Goal: Transaction & Acquisition: Download file/media

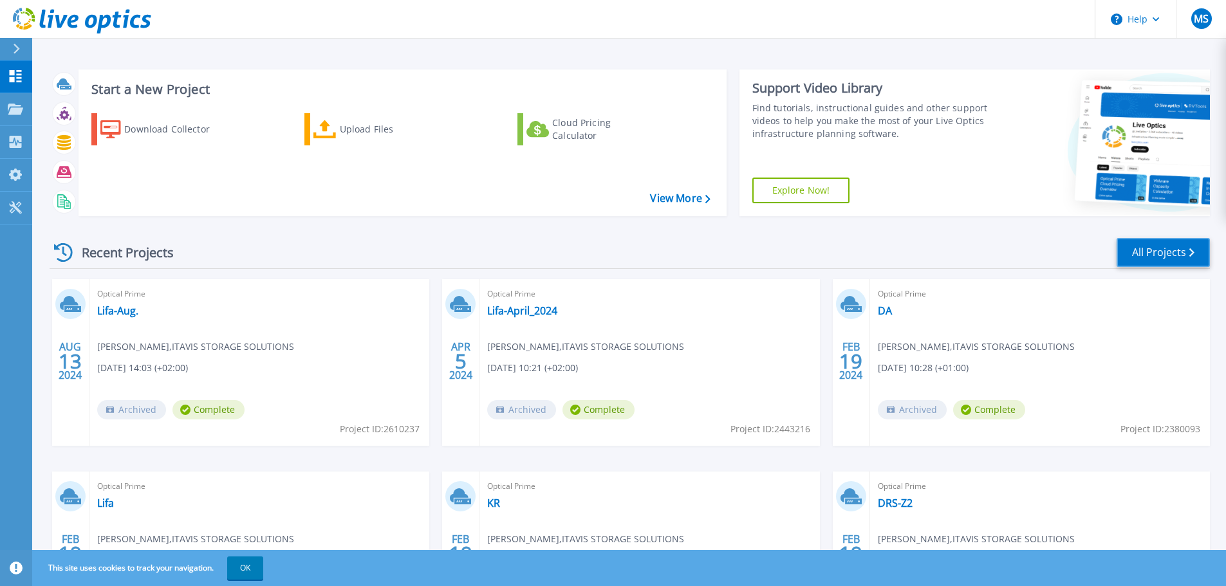
click at [1179, 252] on link "All Projects" at bounding box center [1163, 252] width 93 height 29
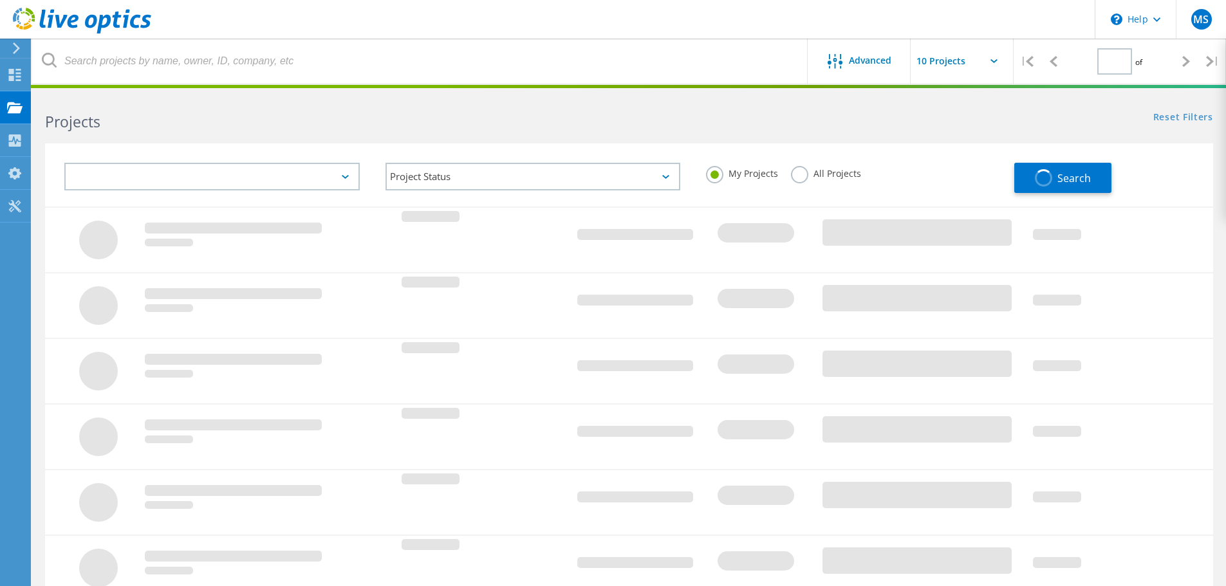
type input "1"
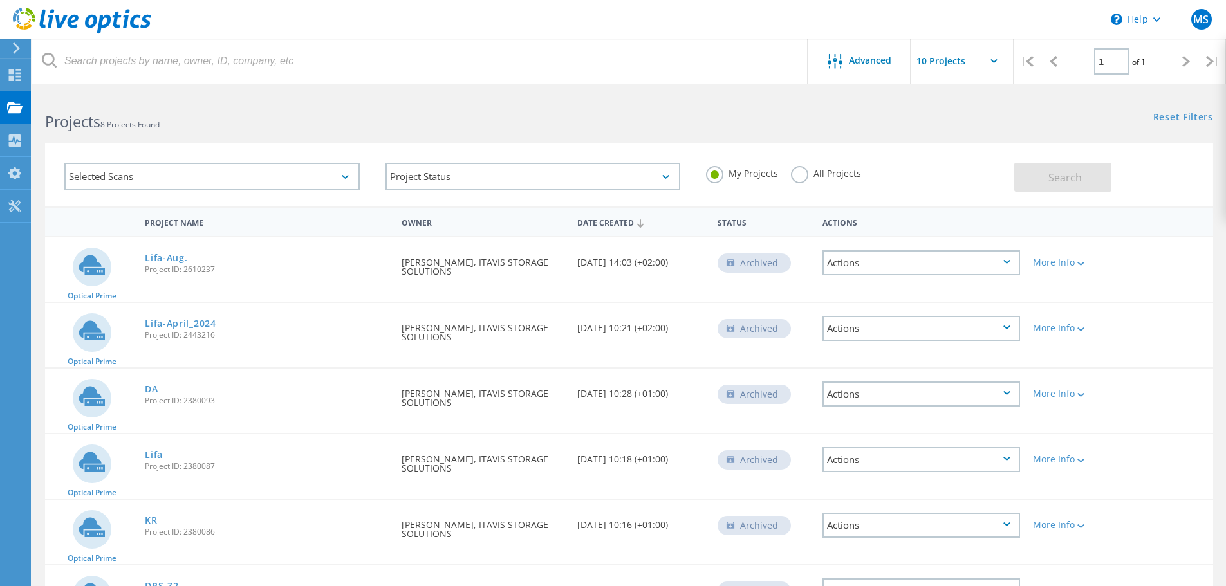
click at [878, 258] on div "Actions" at bounding box center [922, 262] width 198 height 25
click at [888, 285] on div "Delete" at bounding box center [921, 283] width 195 height 20
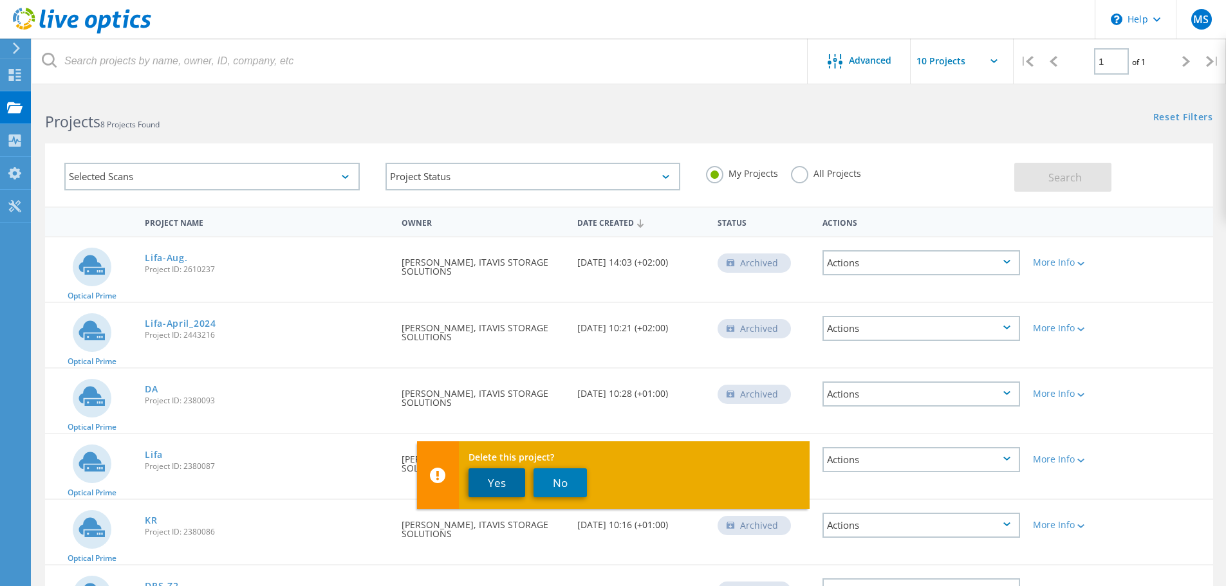
click at [491, 482] on button "Yes" at bounding box center [497, 483] width 57 height 29
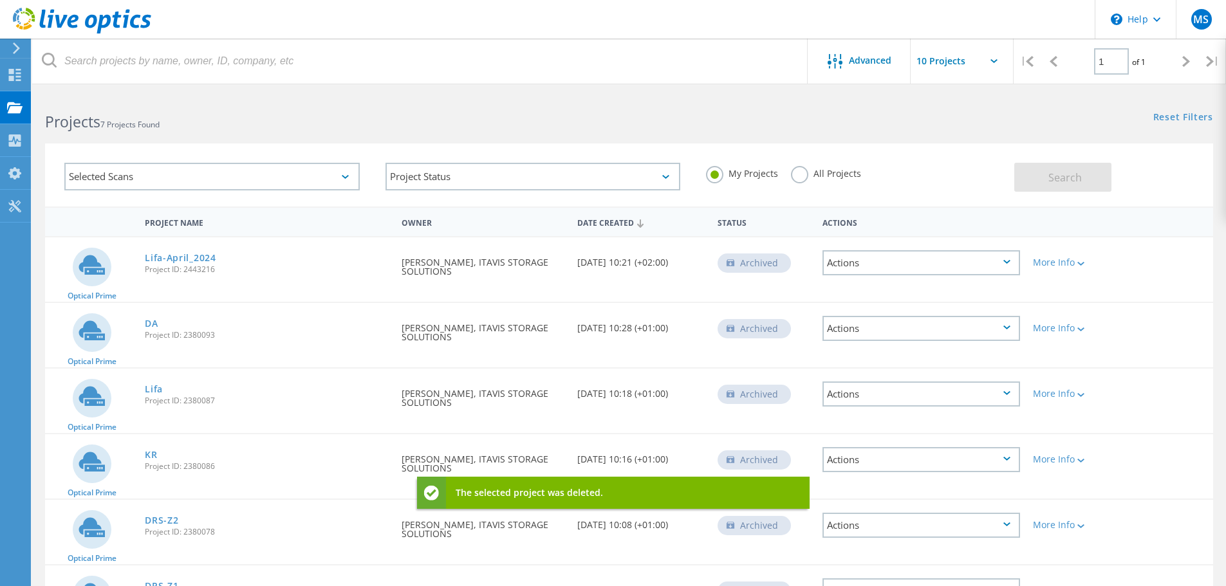
click at [897, 261] on div "Actions" at bounding box center [922, 262] width 198 height 25
click at [852, 282] on div "Delete" at bounding box center [921, 283] width 195 height 20
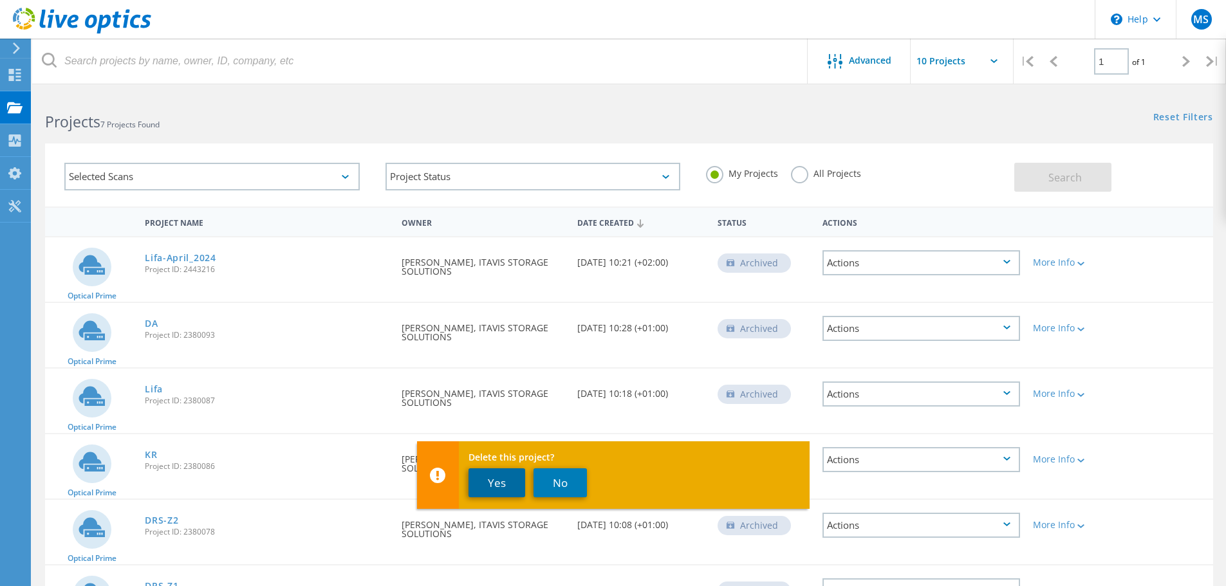
click at [500, 485] on button "Yes" at bounding box center [497, 483] width 57 height 29
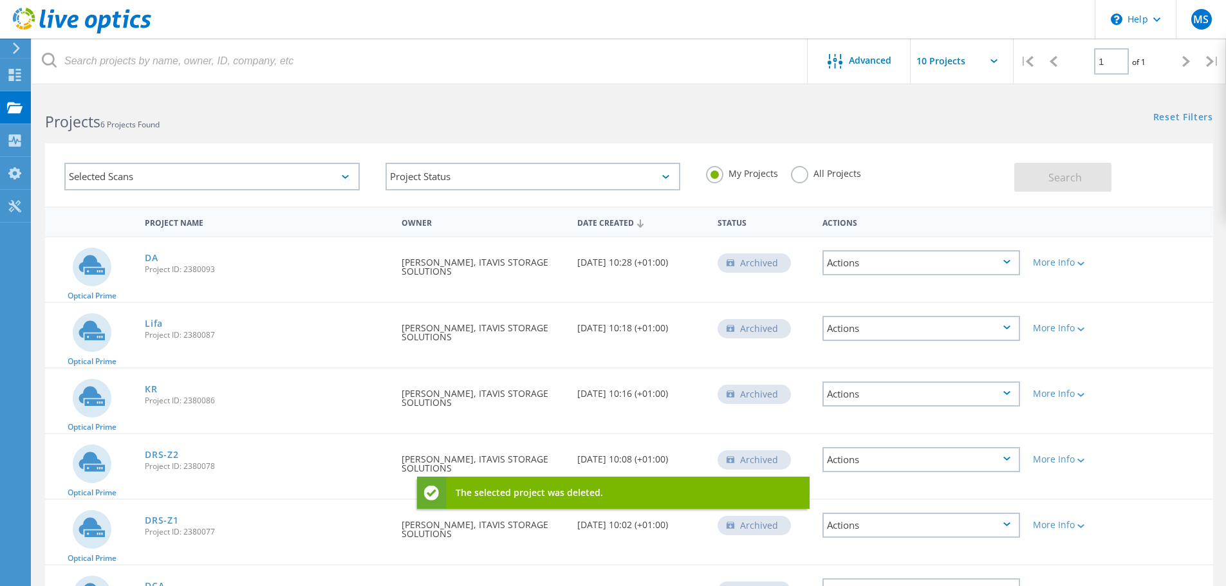
click at [903, 263] on div "Actions" at bounding box center [922, 262] width 198 height 25
click at [858, 283] on div "Delete" at bounding box center [921, 283] width 195 height 20
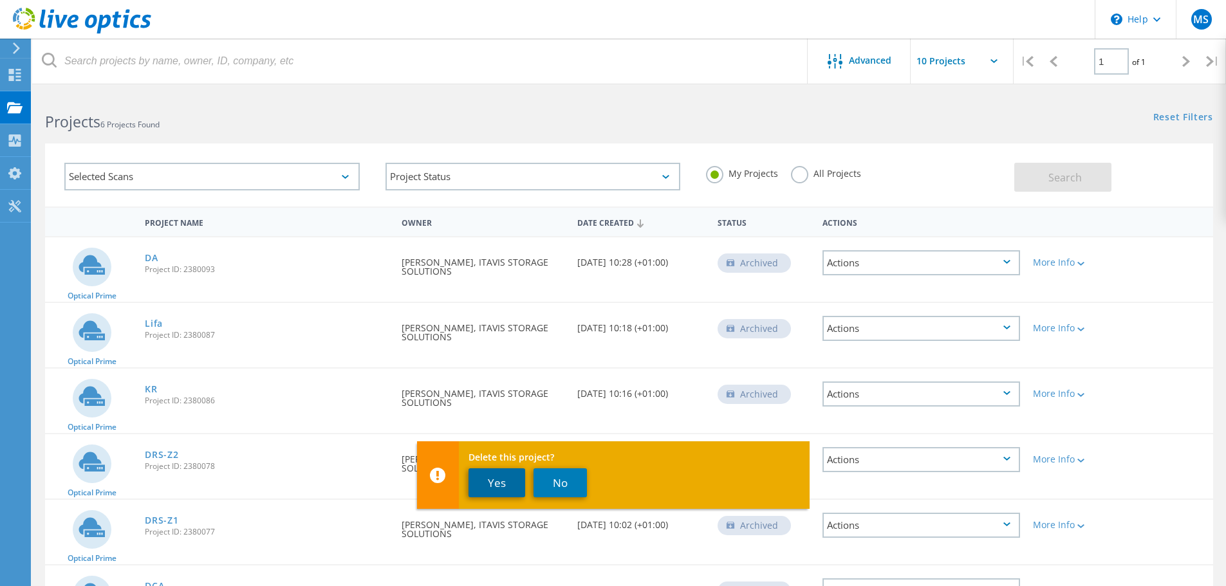
click at [500, 485] on button "Yes" at bounding box center [497, 483] width 57 height 29
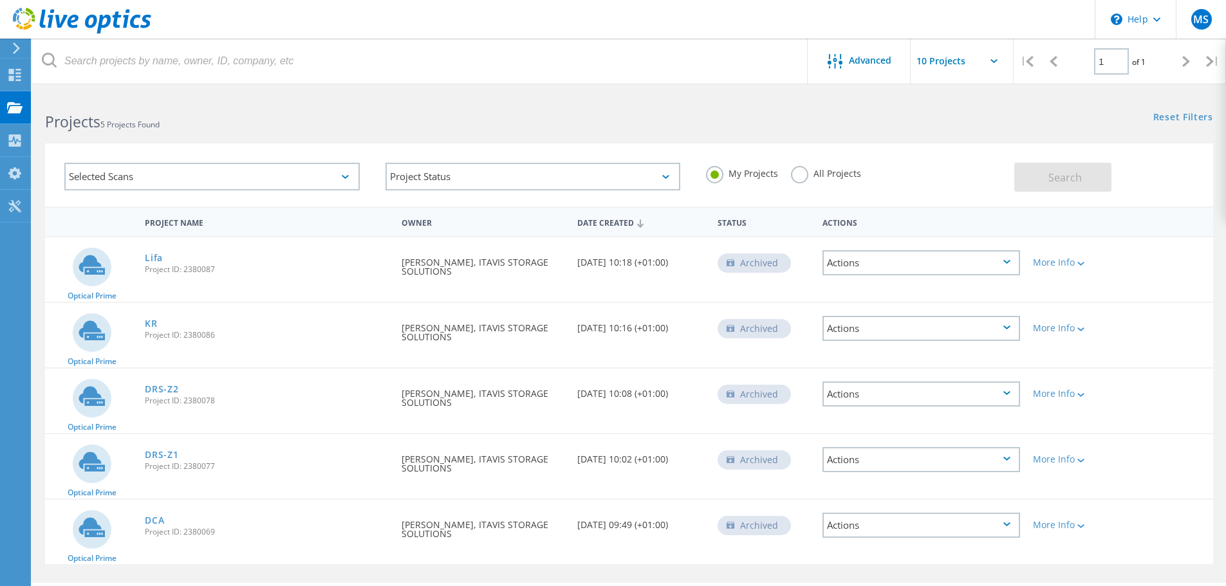
click at [878, 261] on div "Actions" at bounding box center [922, 262] width 198 height 25
click at [860, 281] on div "Delete" at bounding box center [921, 283] width 195 height 20
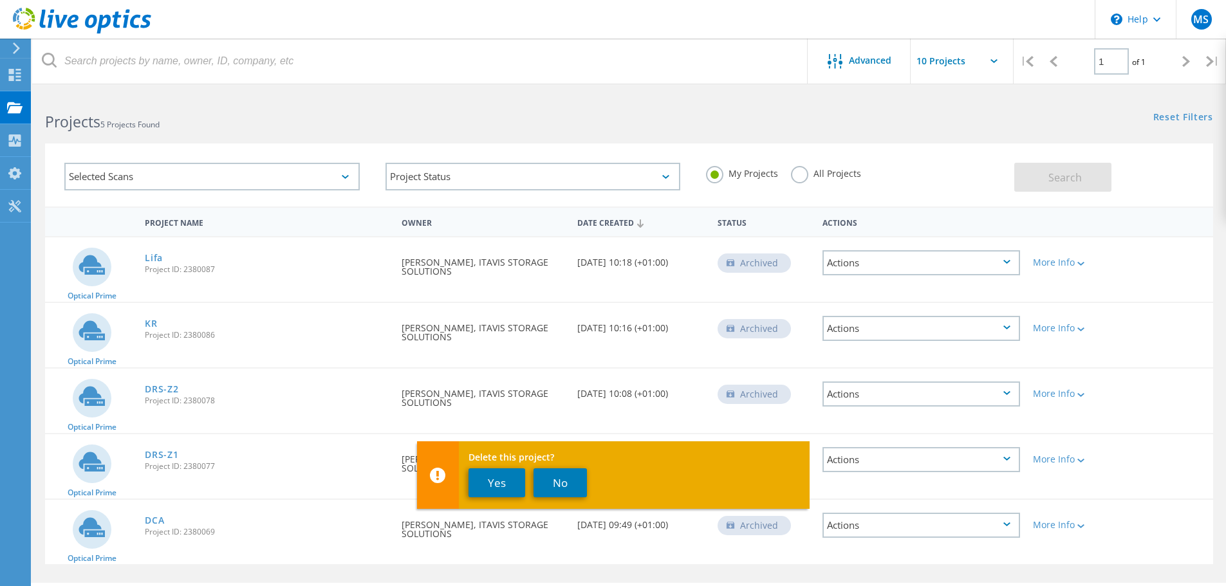
click at [802, 177] on label "All Projects" at bounding box center [826, 172] width 70 height 12
click at [0, 0] on input "All Projects" at bounding box center [0, 0] width 0 height 0
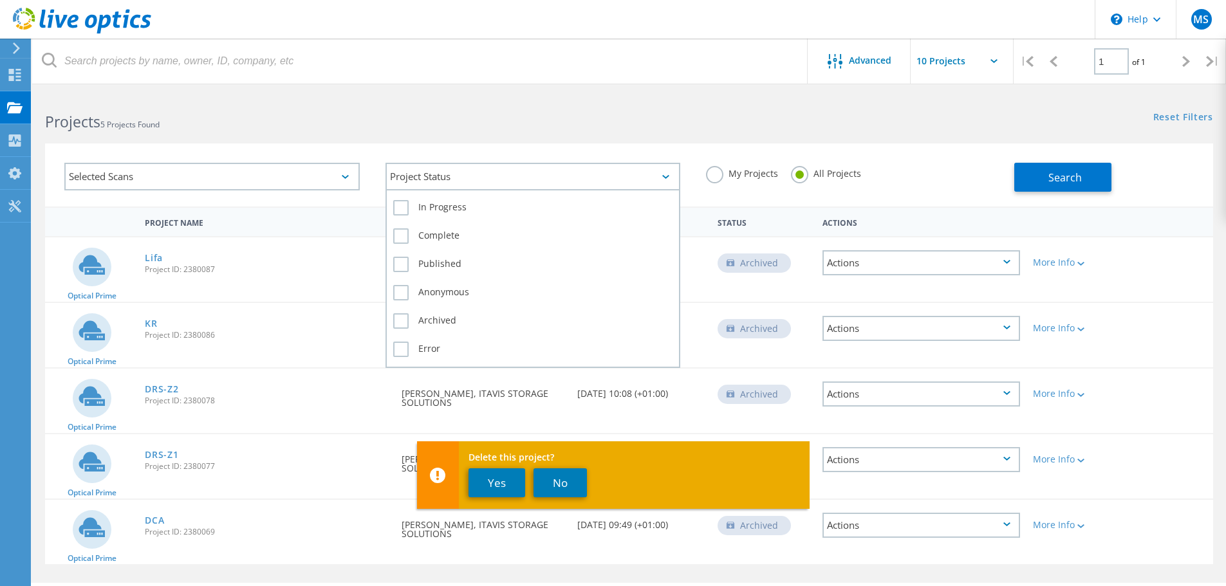
click at [520, 175] on div "Project Status" at bounding box center [533, 177] width 295 height 28
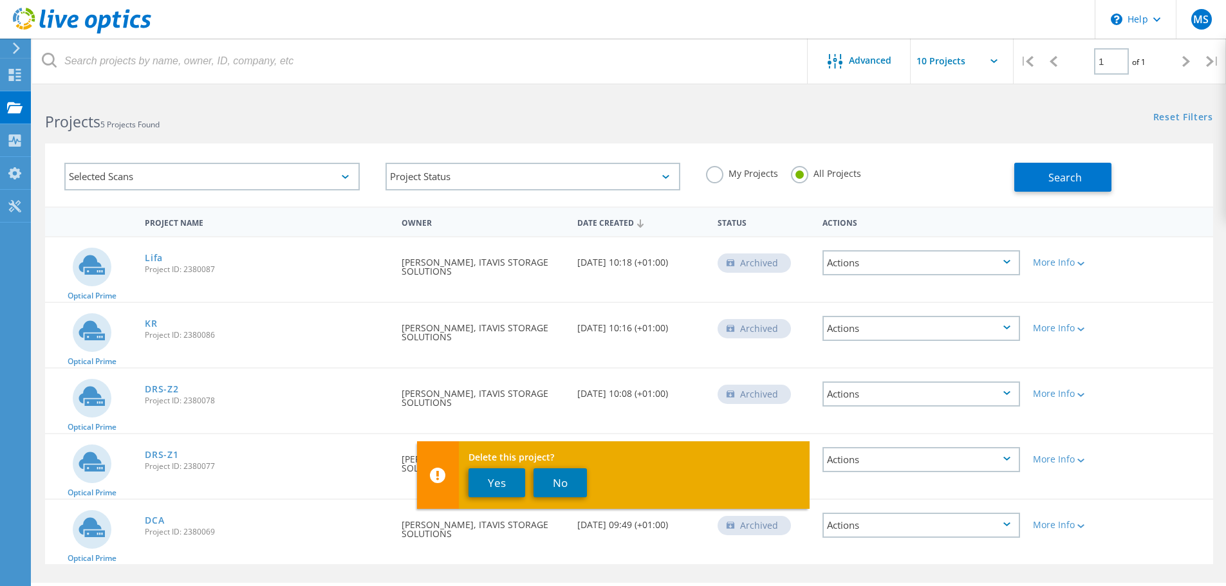
click at [219, 182] on div "Selected Scans" at bounding box center [211, 177] width 295 height 28
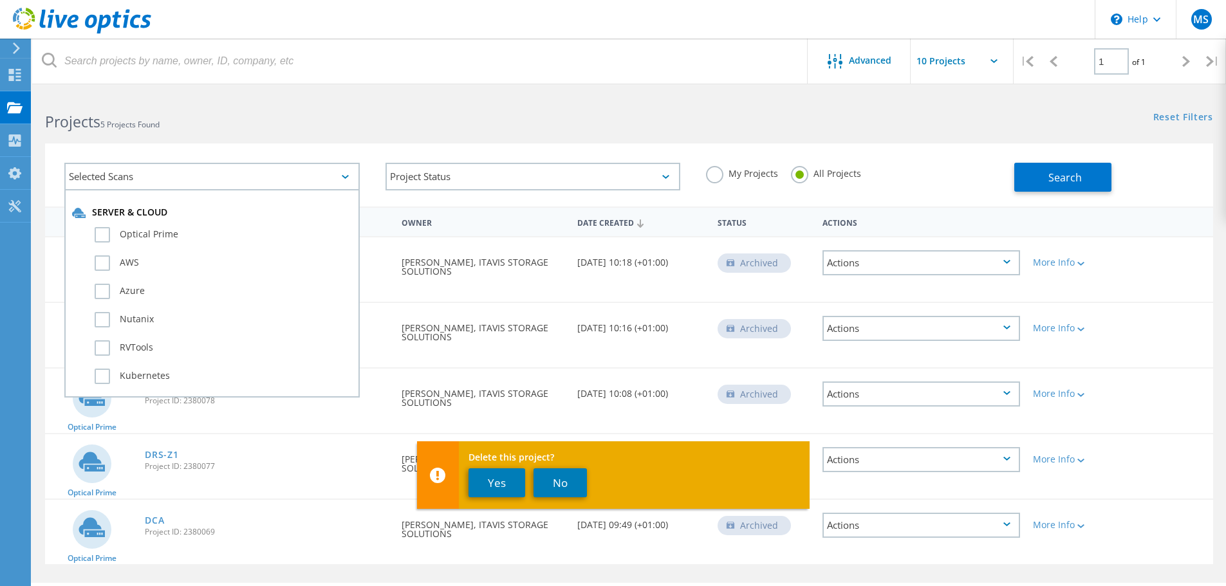
click at [219, 182] on div "Selected Scans" at bounding box center [211, 177] width 295 height 28
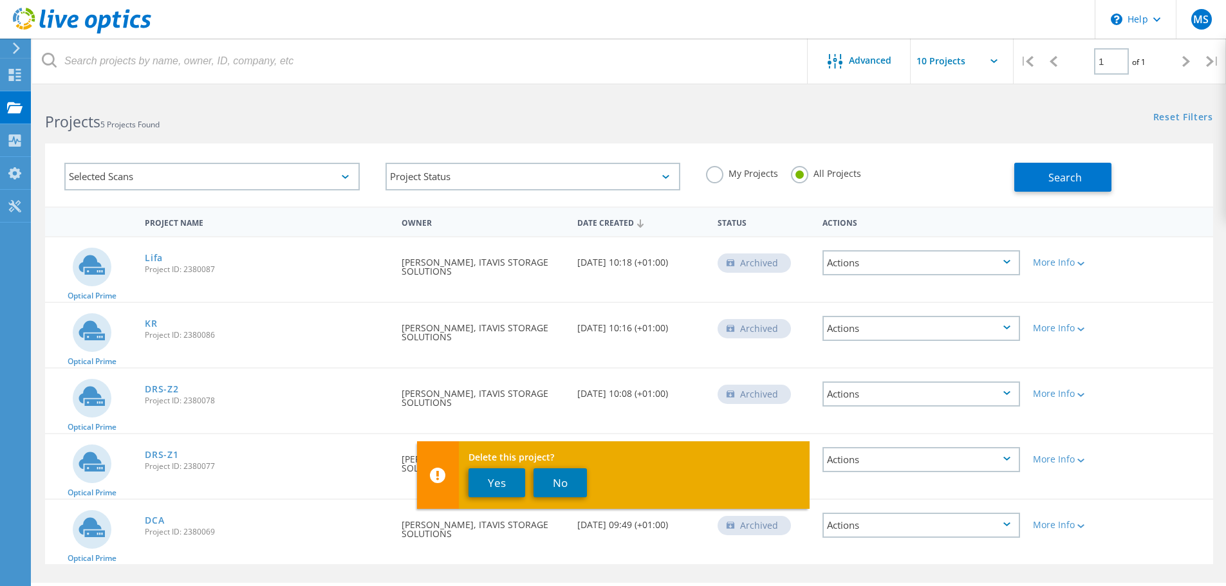
click at [897, 269] on div "Actions" at bounding box center [922, 262] width 198 height 25
click at [883, 285] on div "Delete" at bounding box center [921, 283] width 195 height 20
click at [494, 480] on button "Yes" at bounding box center [497, 483] width 57 height 29
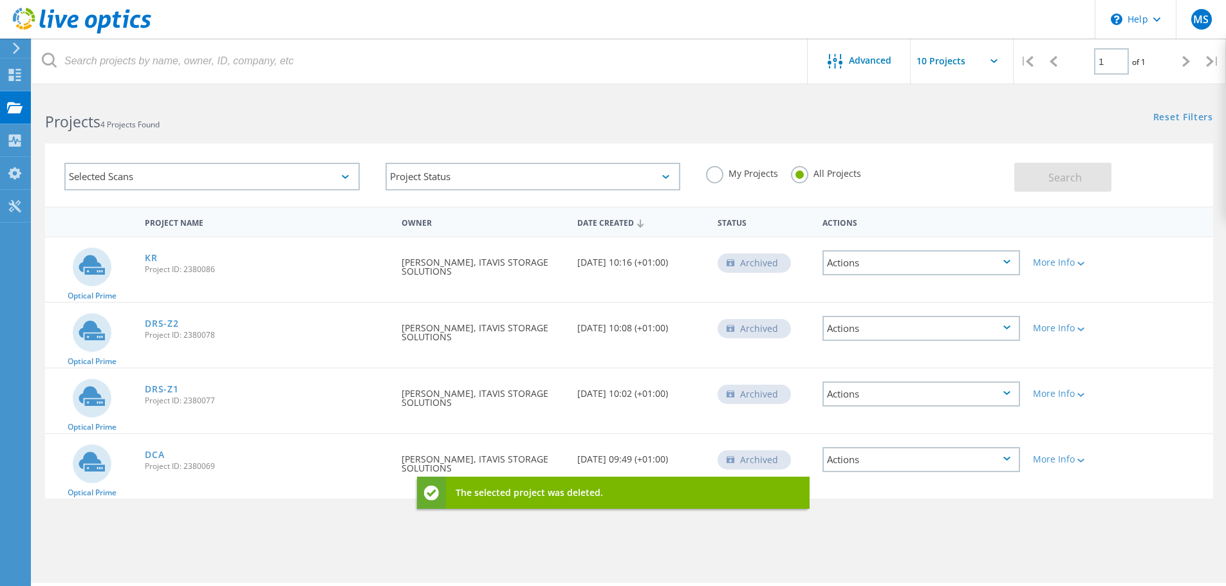
click at [874, 261] on div "Actions" at bounding box center [922, 262] width 198 height 25
click at [854, 282] on div "Delete" at bounding box center [921, 283] width 195 height 20
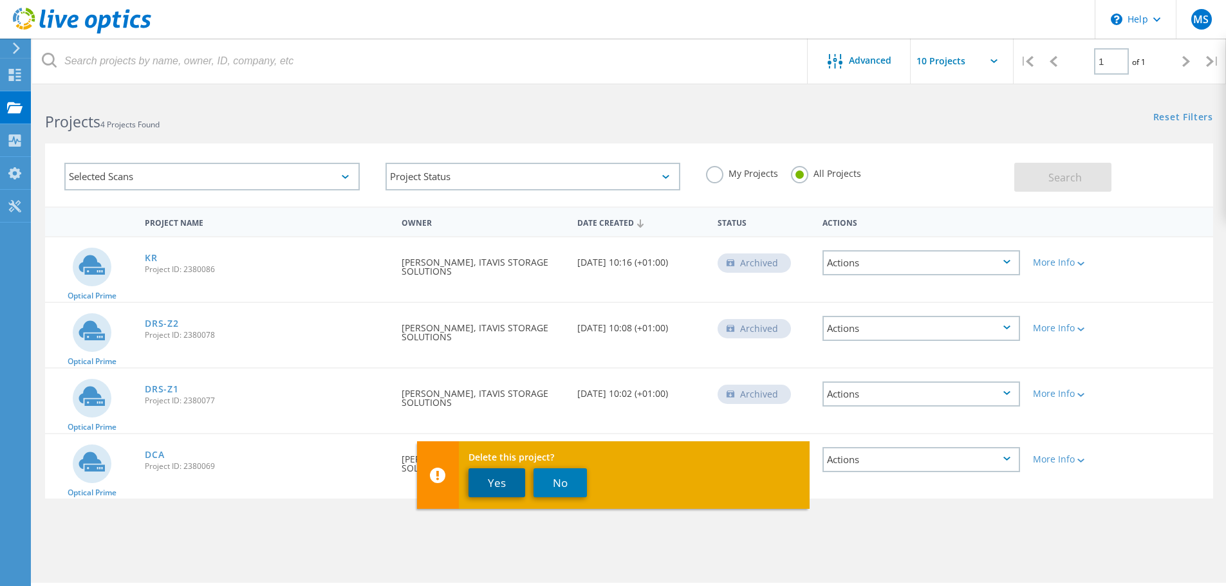
click at [502, 487] on button "Yes" at bounding box center [497, 483] width 57 height 29
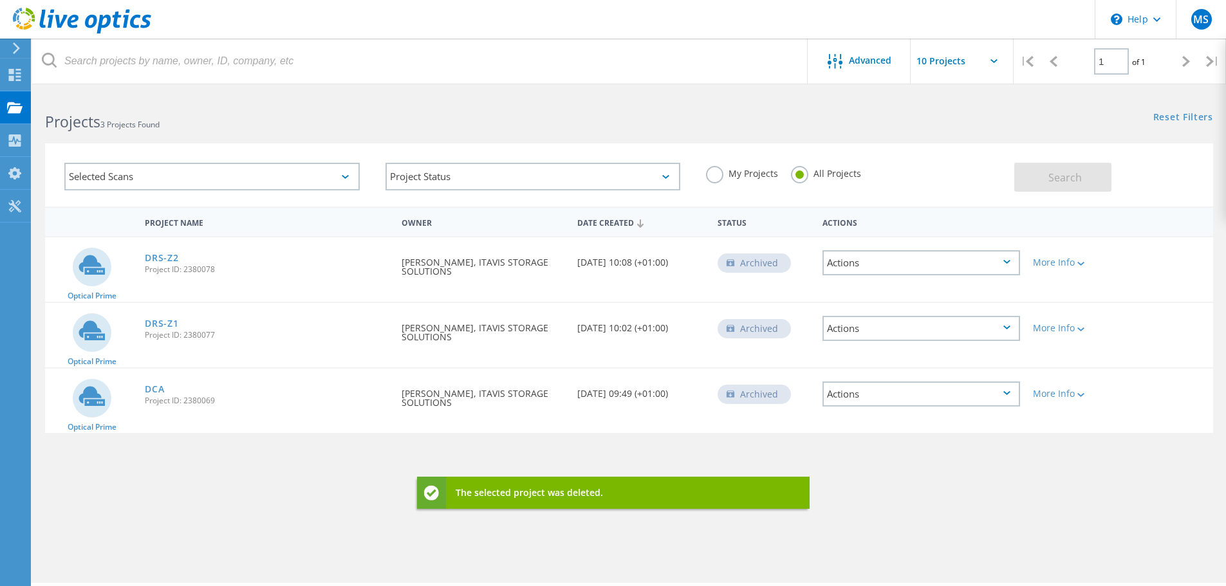
click at [924, 261] on div "Actions" at bounding box center [922, 262] width 198 height 25
click at [856, 286] on div "Delete" at bounding box center [921, 283] width 195 height 20
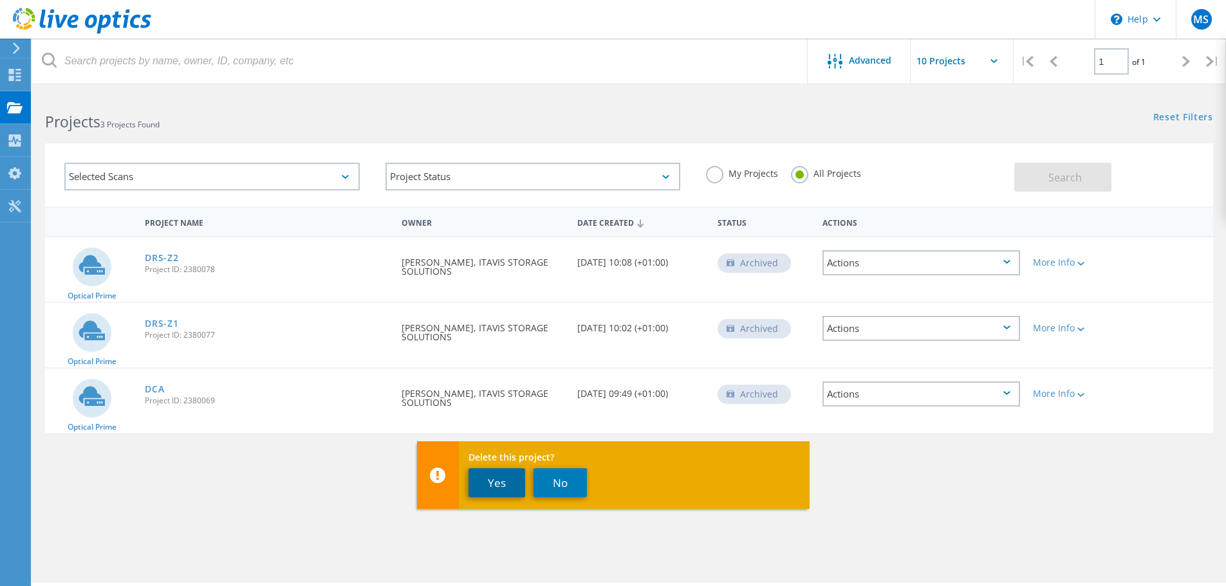
click at [507, 482] on button "Yes" at bounding box center [497, 483] width 57 height 29
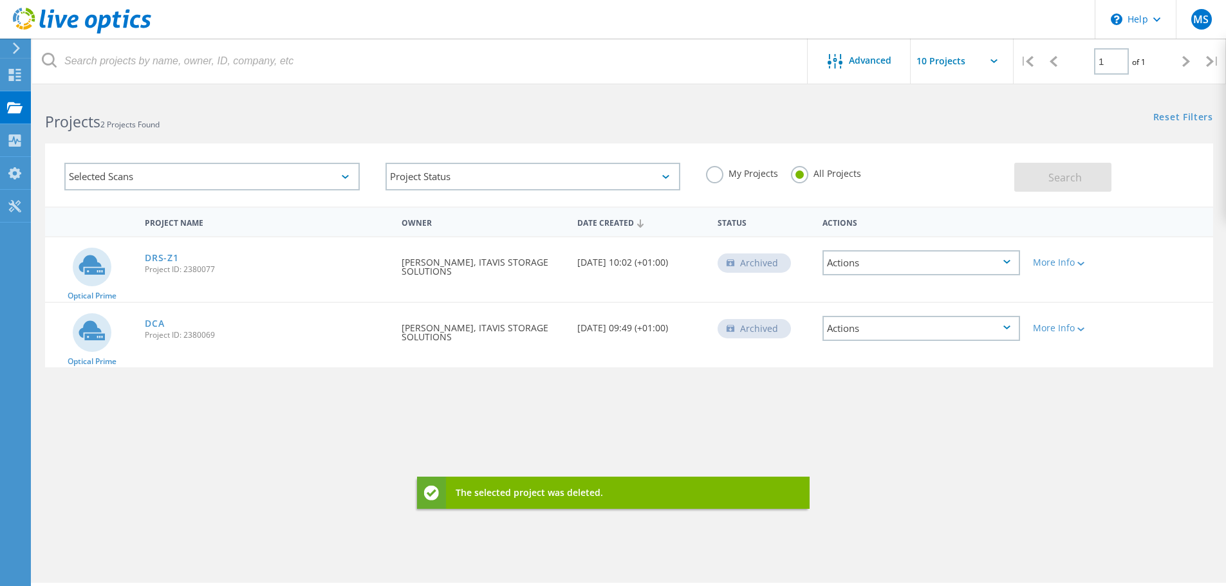
click at [879, 259] on div "Actions" at bounding box center [922, 262] width 198 height 25
click at [919, 285] on div "Delete" at bounding box center [921, 283] width 195 height 20
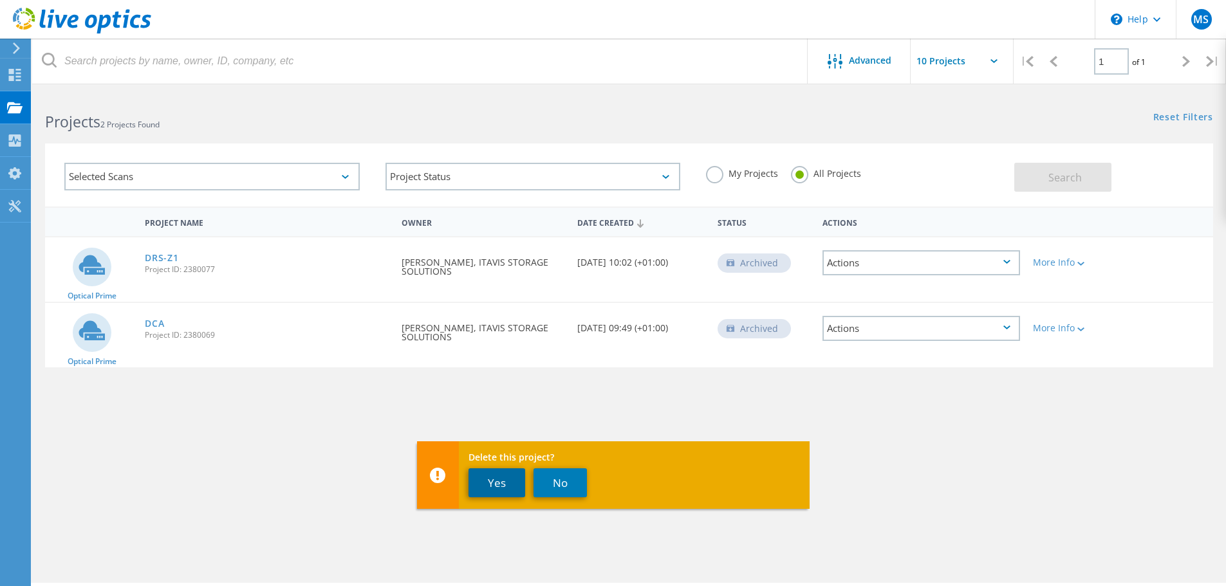
click at [489, 481] on button "Yes" at bounding box center [497, 483] width 57 height 29
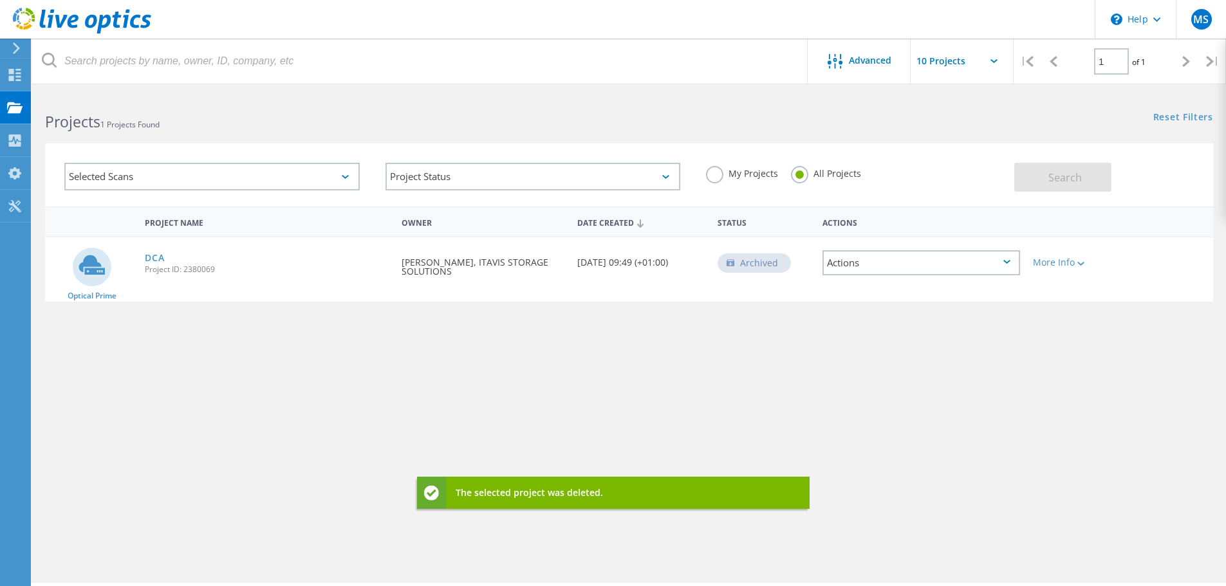
click at [904, 262] on div "Actions" at bounding box center [922, 262] width 198 height 25
click at [868, 279] on div "Delete" at bounding box center [921, 283] width 195 height 20
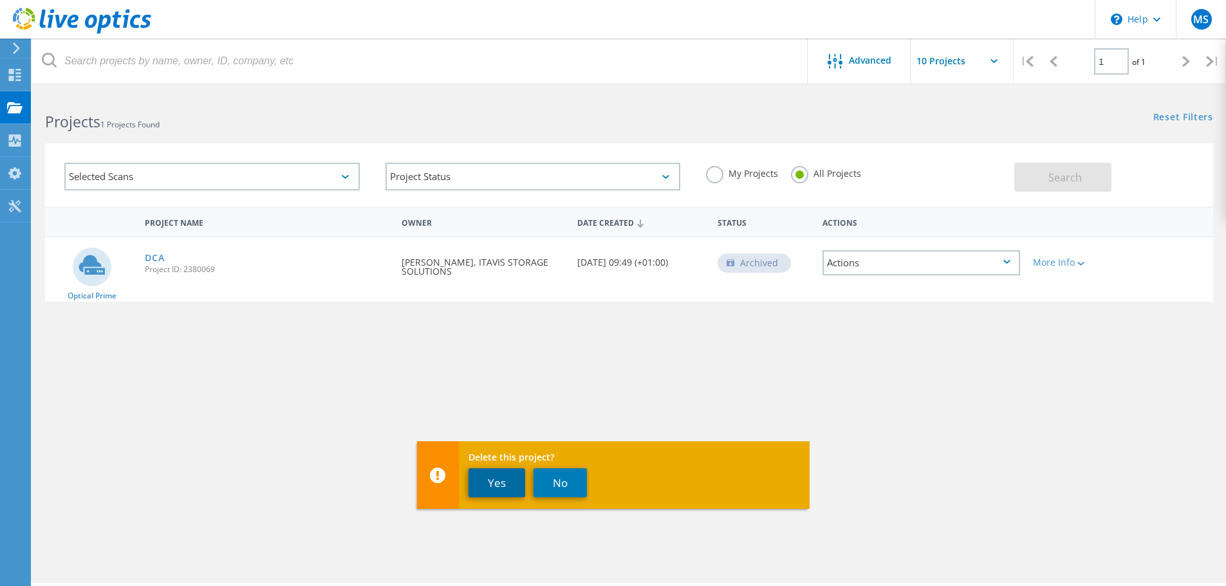
click at [498, 478] on button "Yes" at bounding box center [497, 483] width 57 height 29
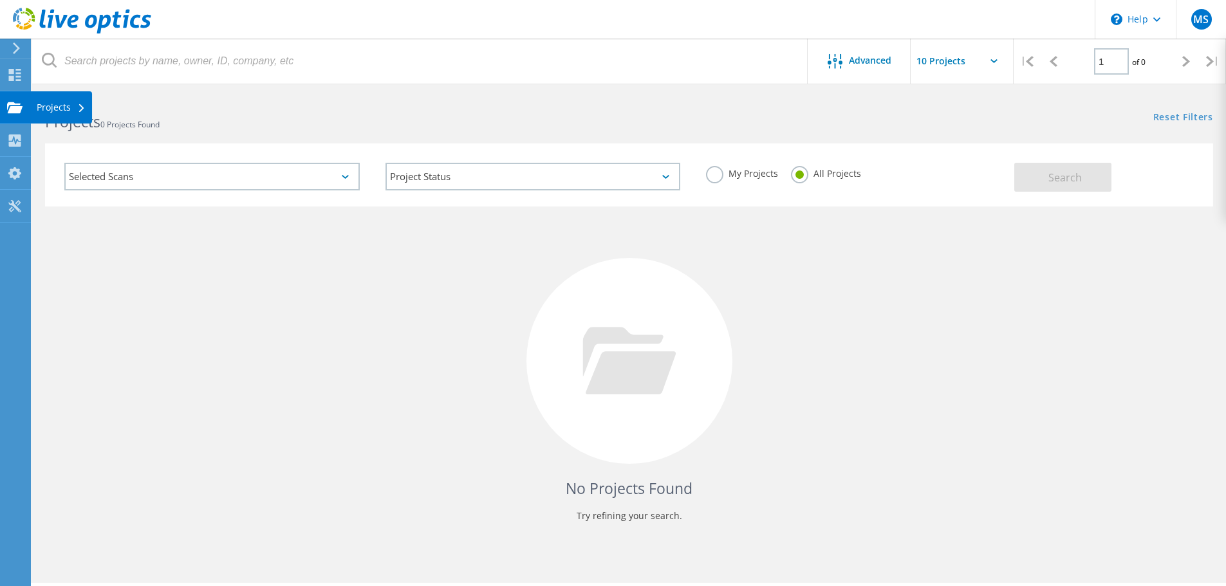
click at [21, 104] on icon at bounding box center [14, 108] width 15 height 12
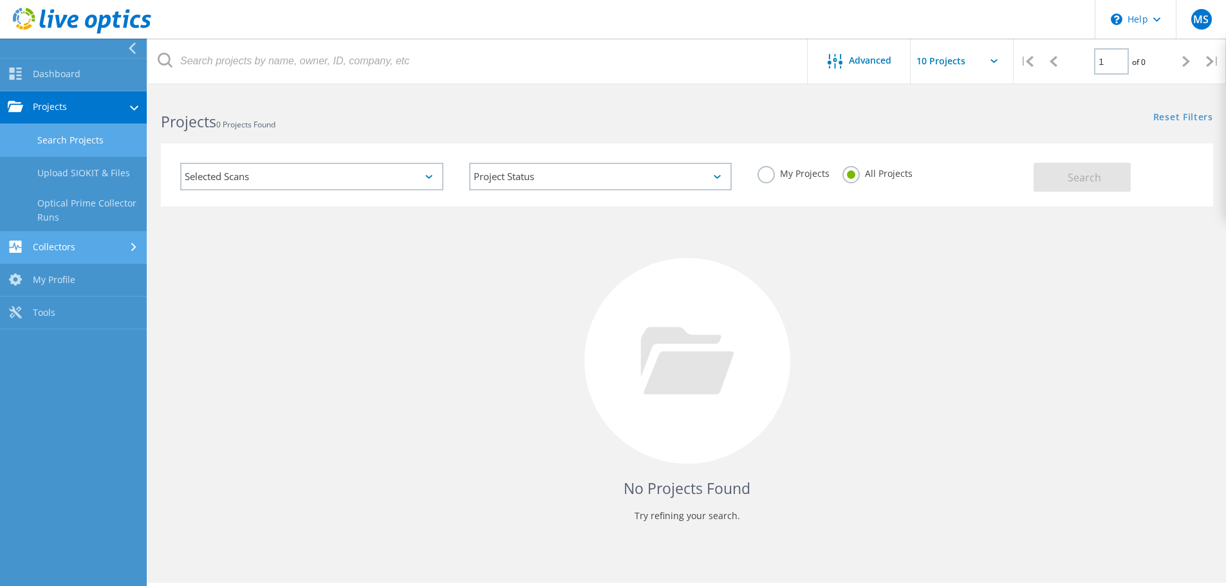
click at [66, 242] on link "Collectors" at bounding box center [73, 248] width 147 height 33
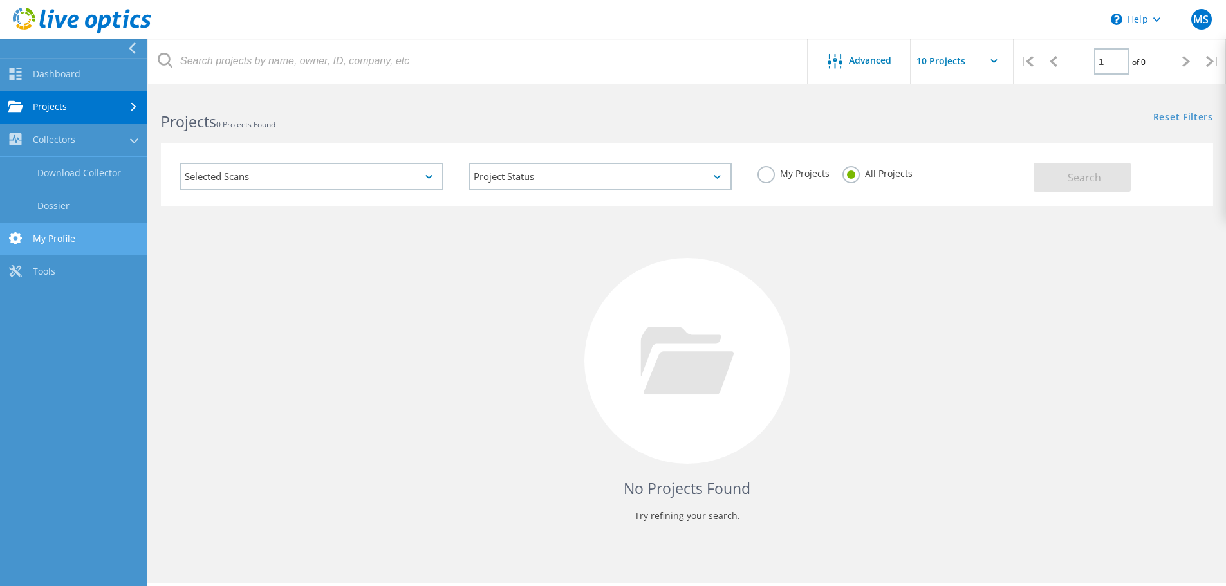
click at [95, 242] on link "My Profile" at bounding box center [73, 239] width 147 height 33
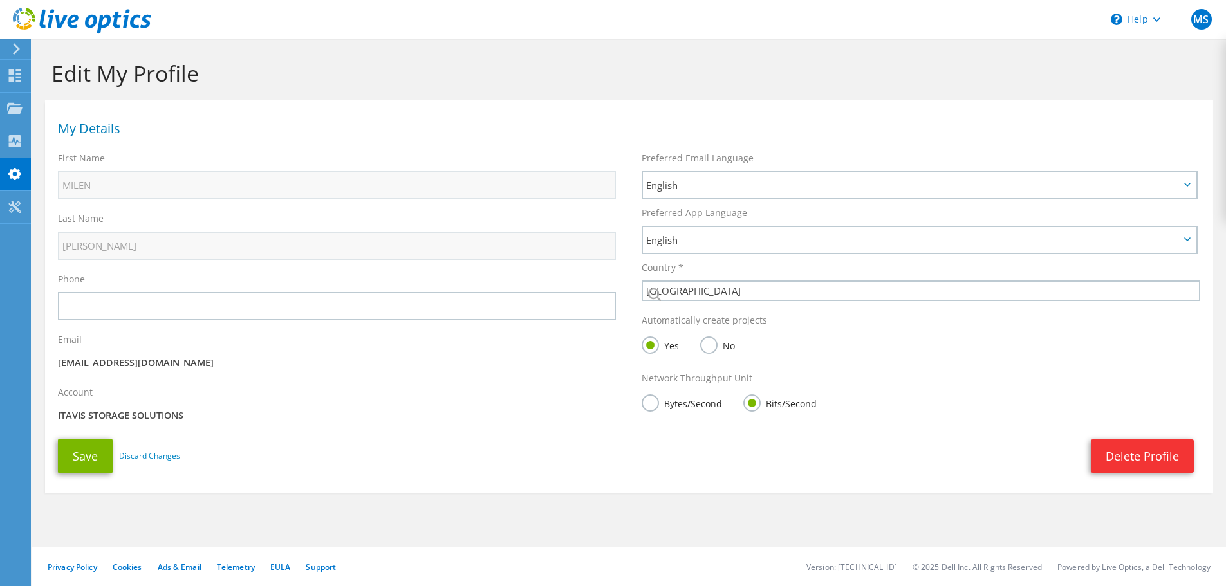
select select "58"
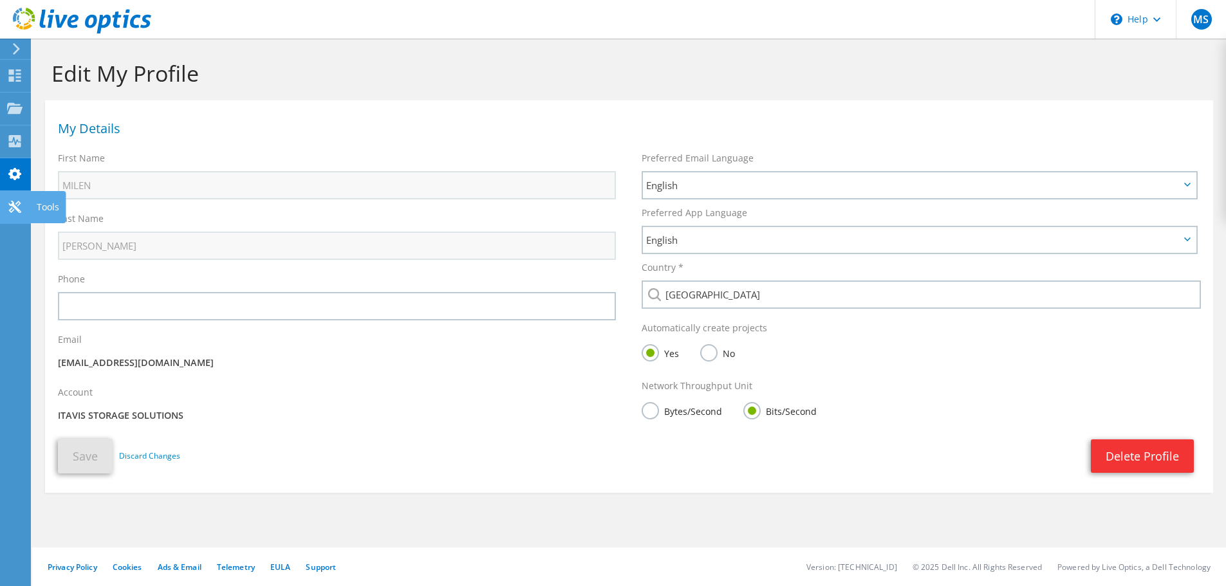
click at [15, 203] on icon at bounding box center [14, 207] width 15 height 12
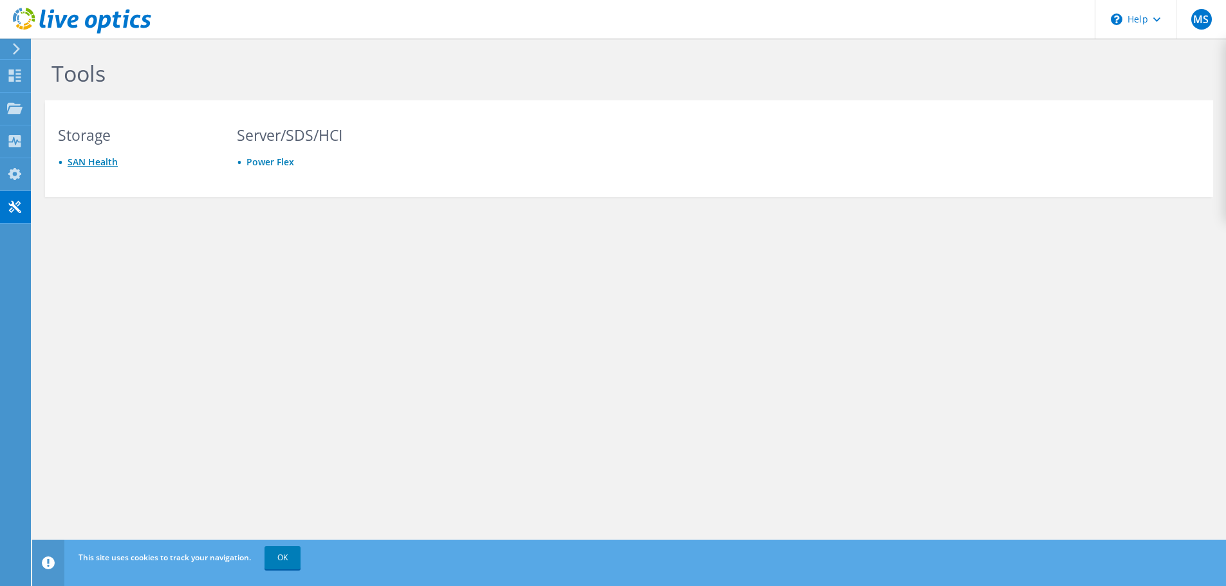
click at [111, 163] on link "SAN Health" at bounding box center [93, 162] width 50 height 12
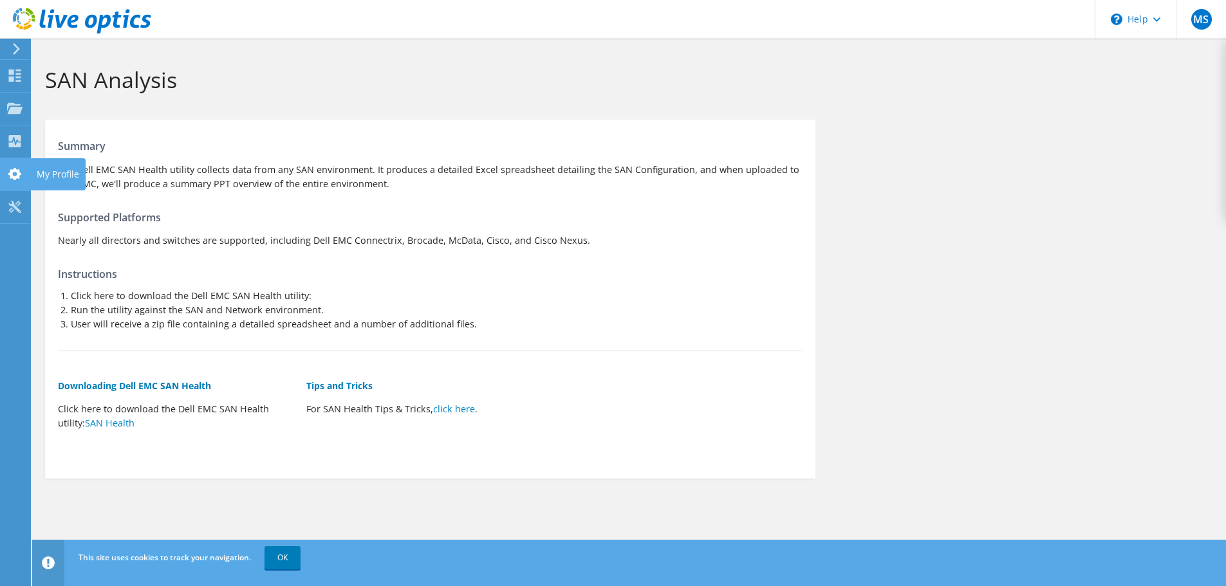
click at [14, 172] on use at bounding box center [14, 174] width 13 height 12
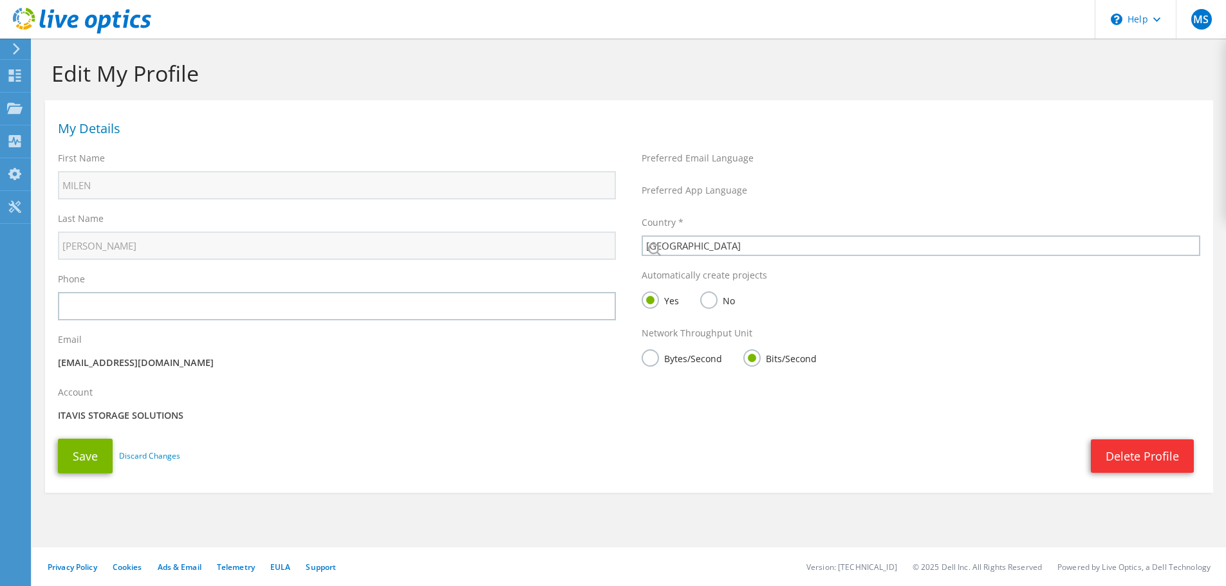
select select "58"
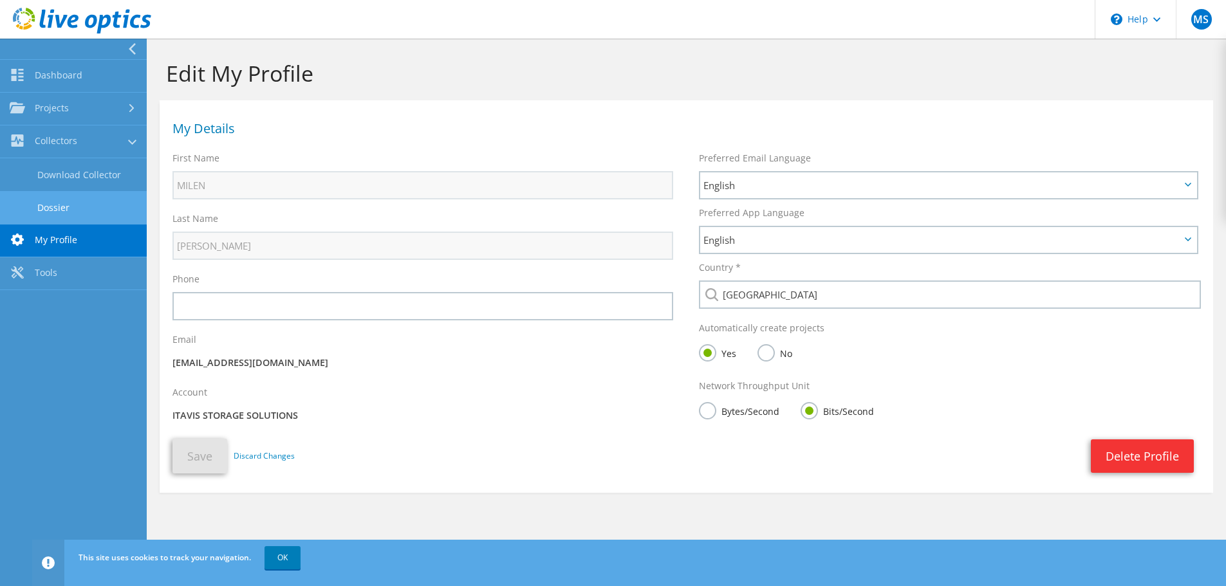
click at [53, 205] on link "Dossier" at bounding box center [73, 207] width 147 height 33
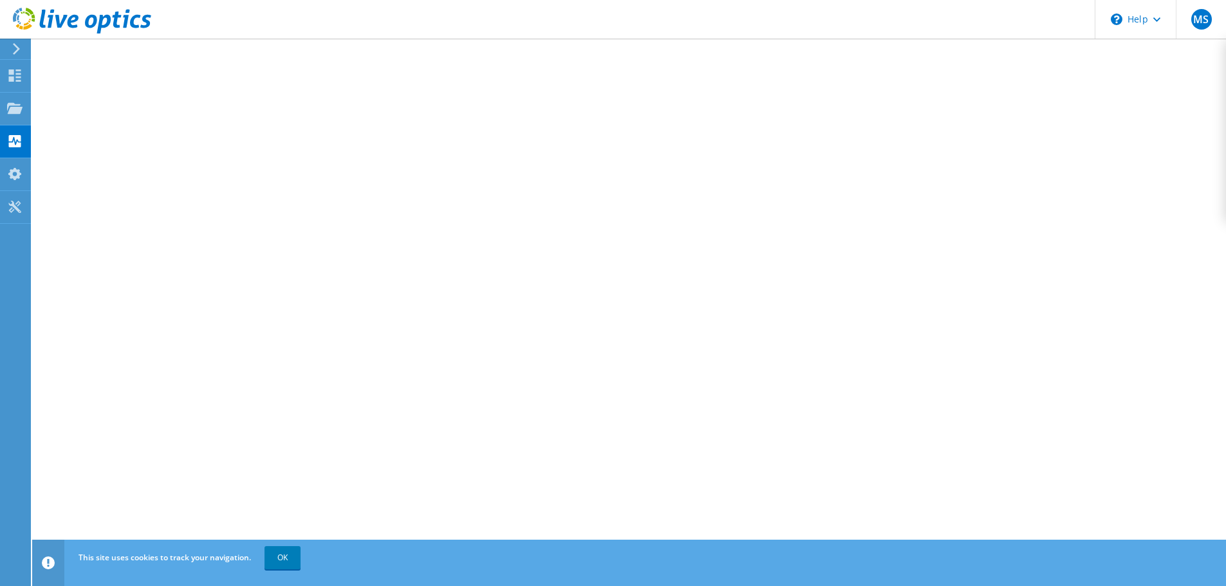
click at [19, 43] on icon at bounding box center [17, 49] width 10 height 12
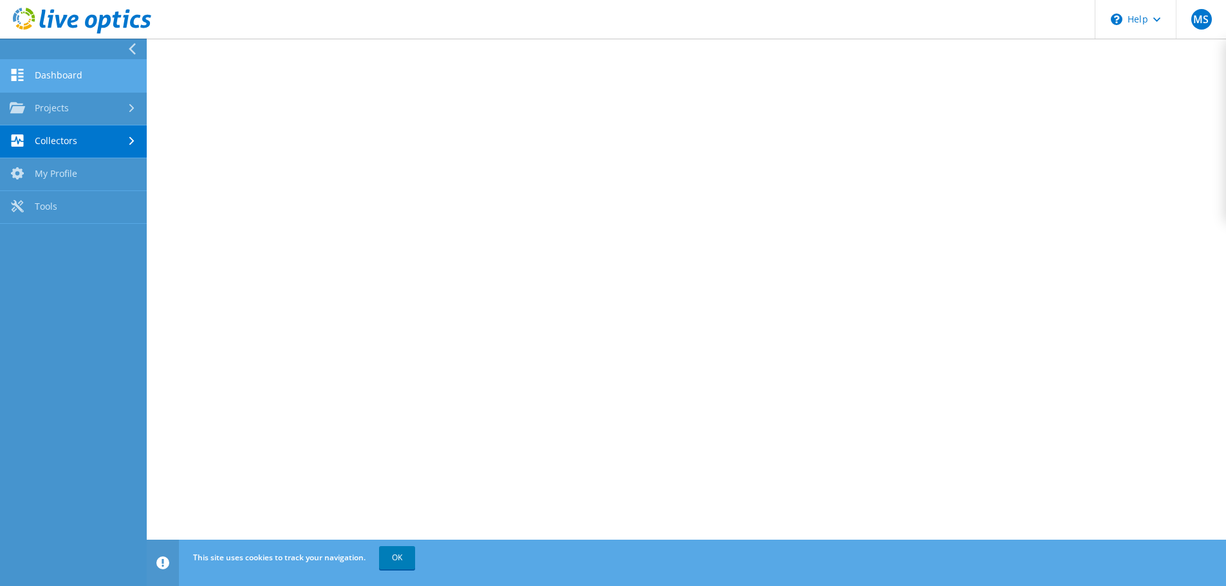
click at [39, 69] on link "Dashboard" at bounding box center [73, 76] width 147 height 33
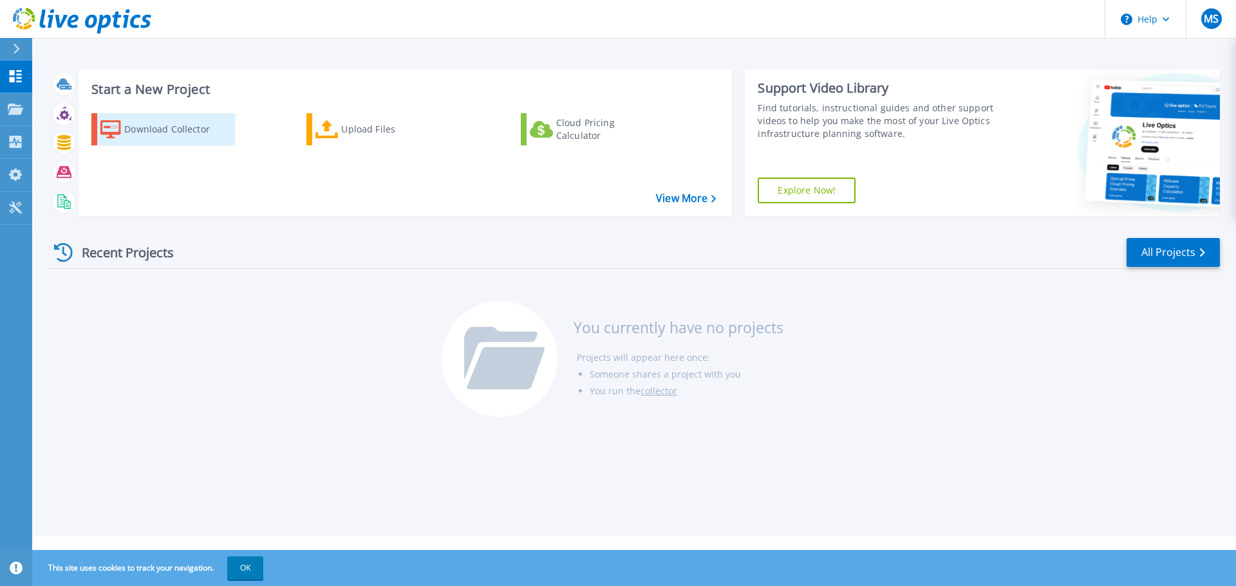
click at [145, 129] on div "Download Collector" at bounding box center [175, 130] width 103 height 26
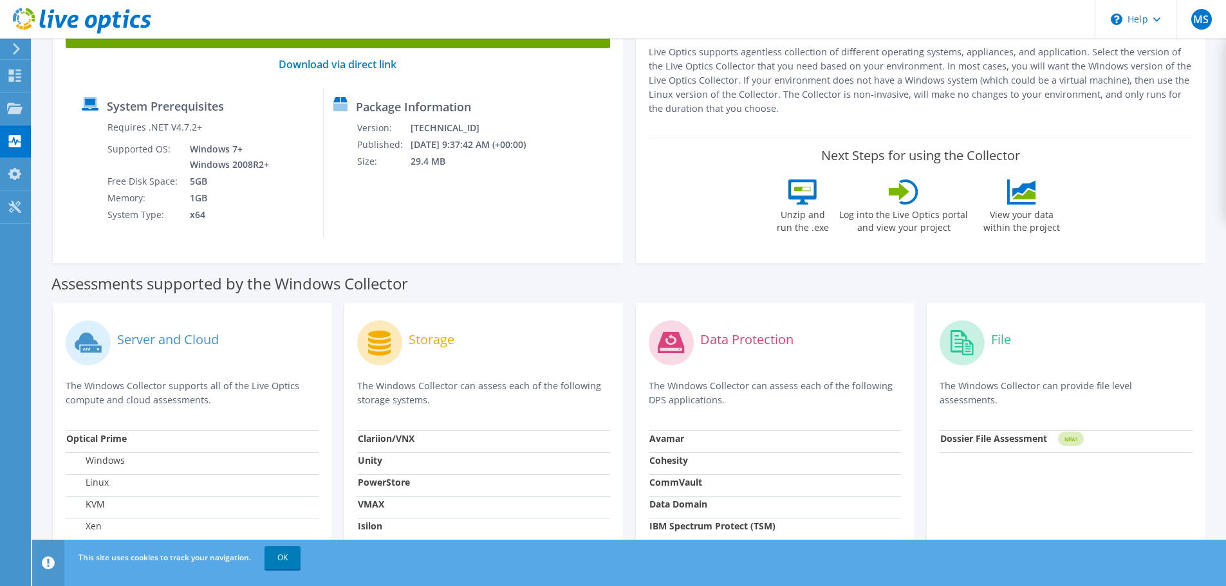
scroll to position [129, 0]
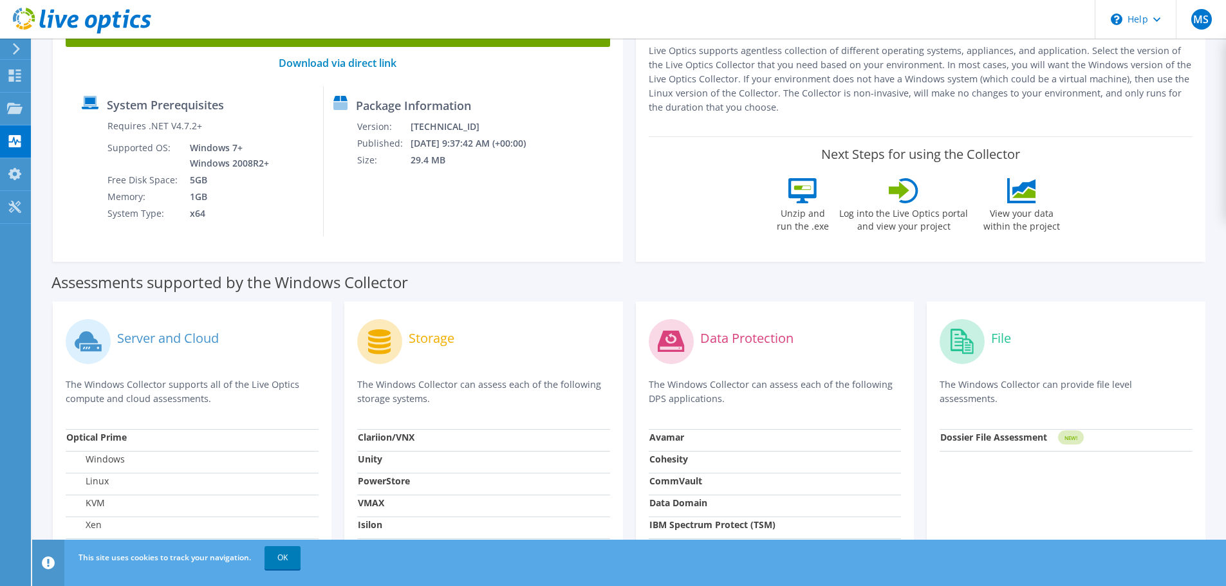
click at [540, 277] on div "Assessments supported by the Windows Collector" at bounding box center [630, 279] width 1156 height 32
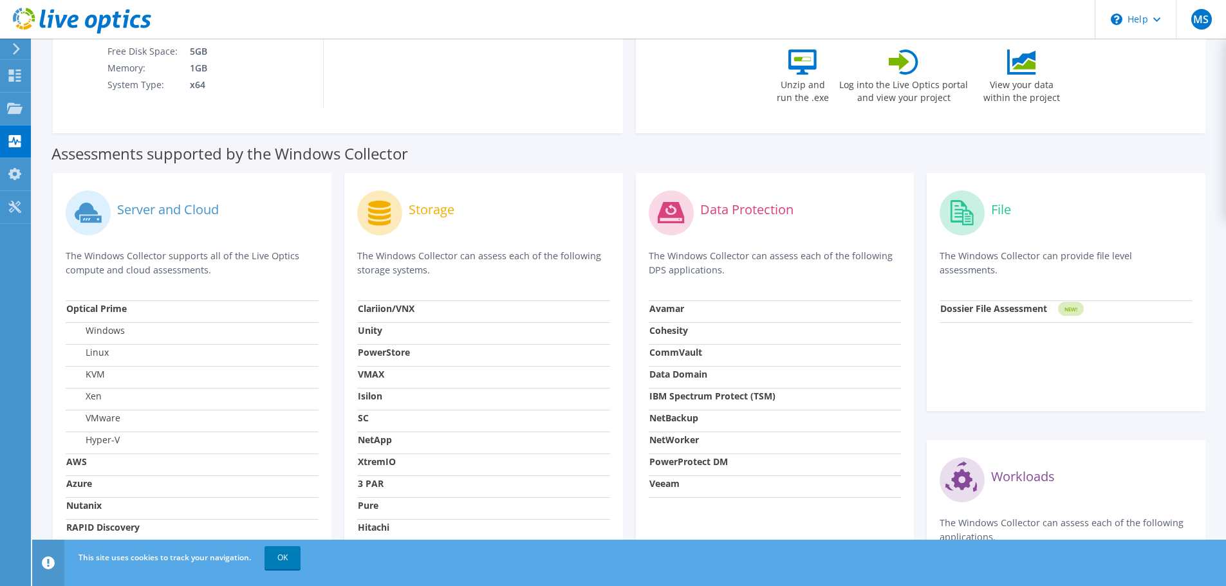
scroll to position [415, 0]
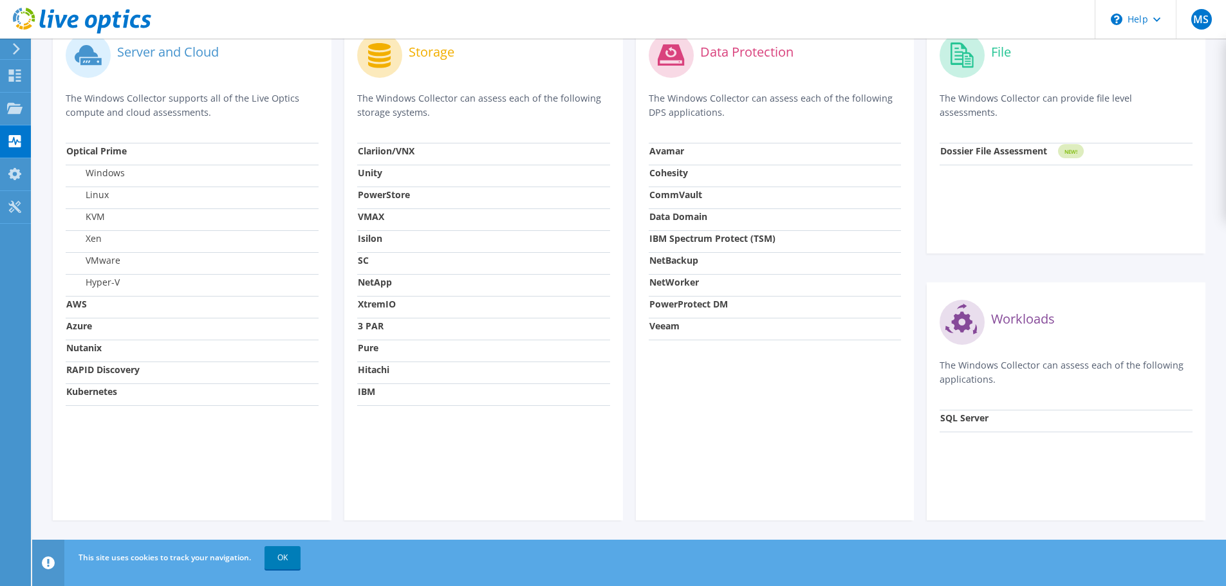
click at [94, 348] on strong "Nutanix" at bounding box center [83, 348] width 35 height 12
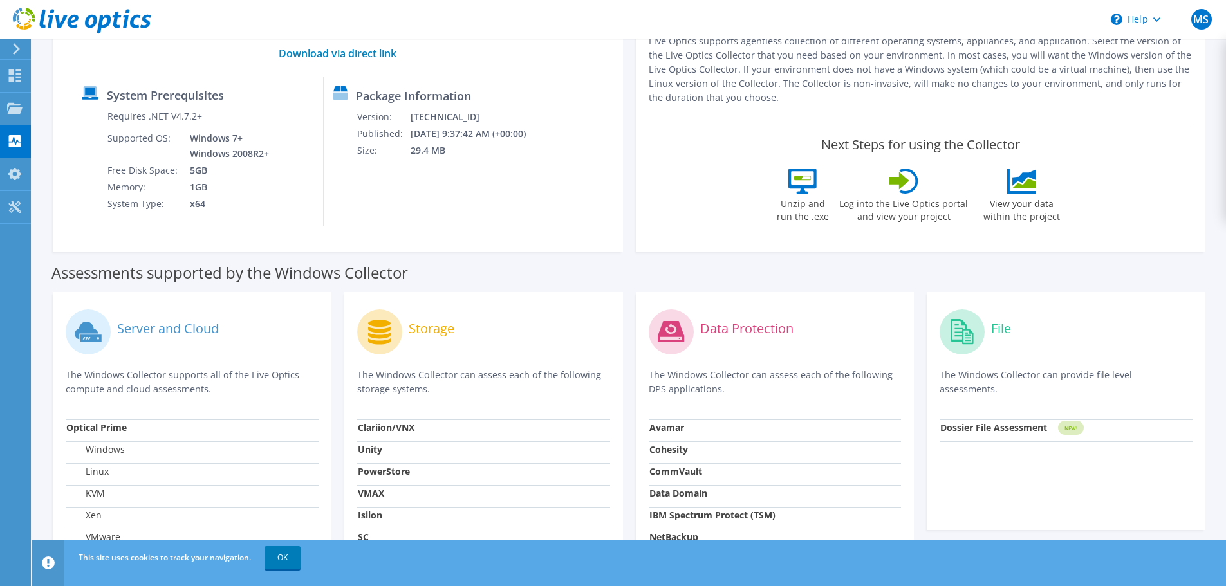
scroll to position [0, 0]
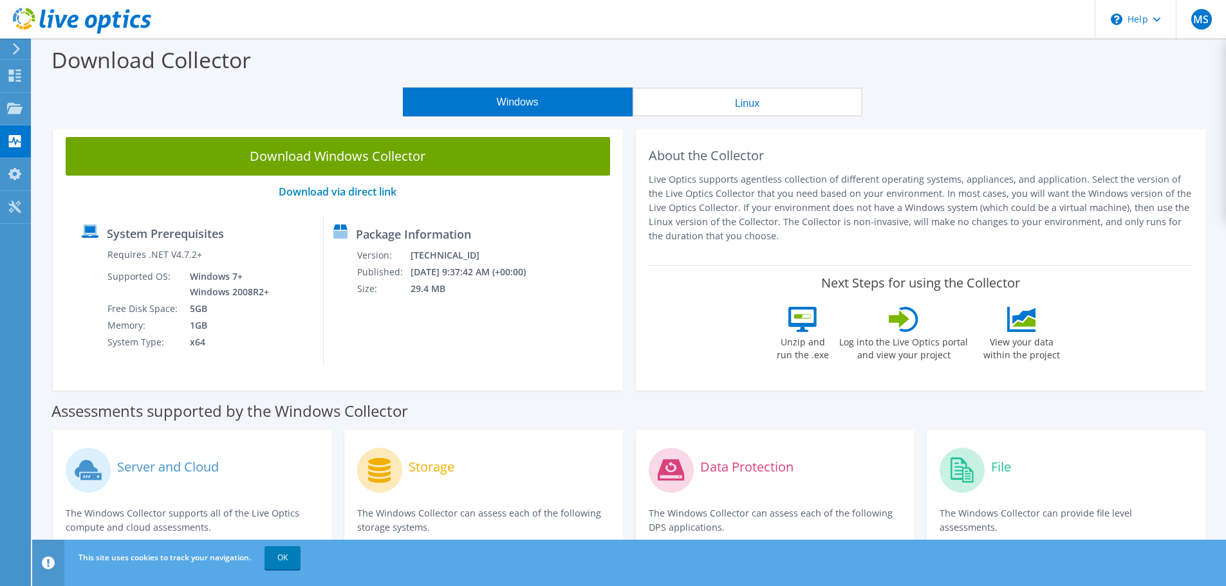
click at [704, 106] on button "Linux" at bounding box center [748, 102] width 230 height 29
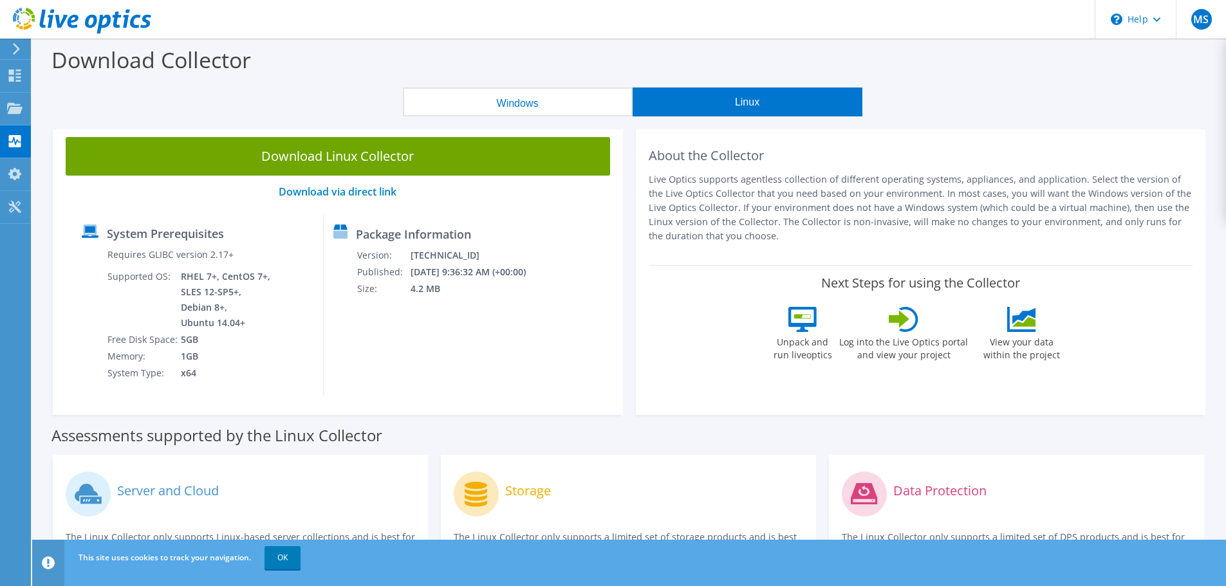
click at [548, 97] on button "Windows" at bounding box center [518, 102] width 230 height 29
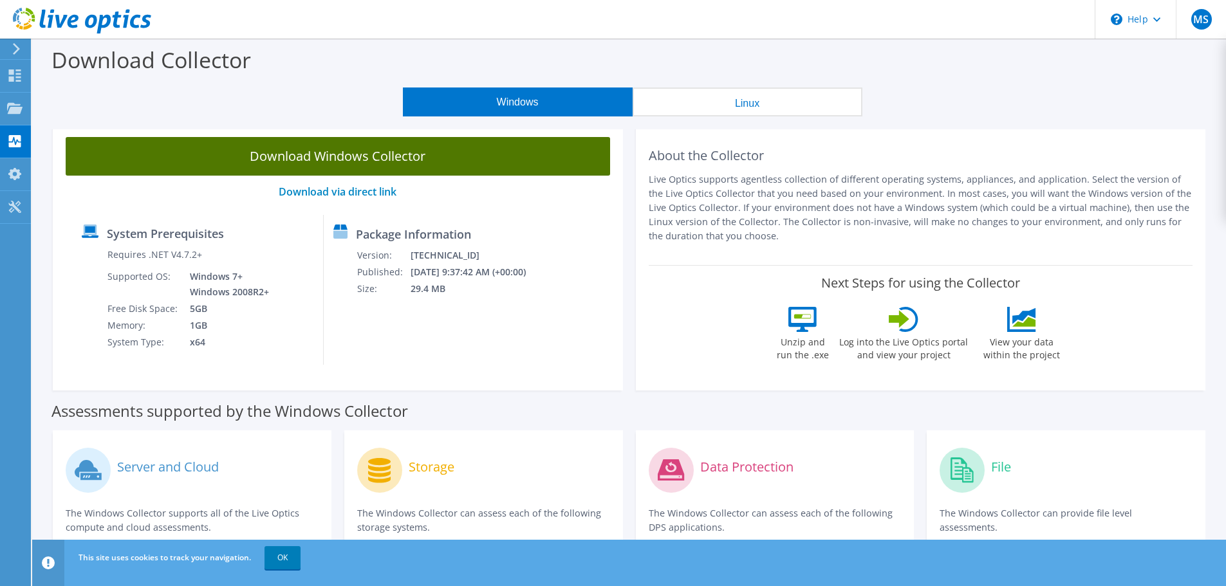
click at [326, 154] on link "Download Windows Collector" at bounding box center [338, 156] width 545 height 39
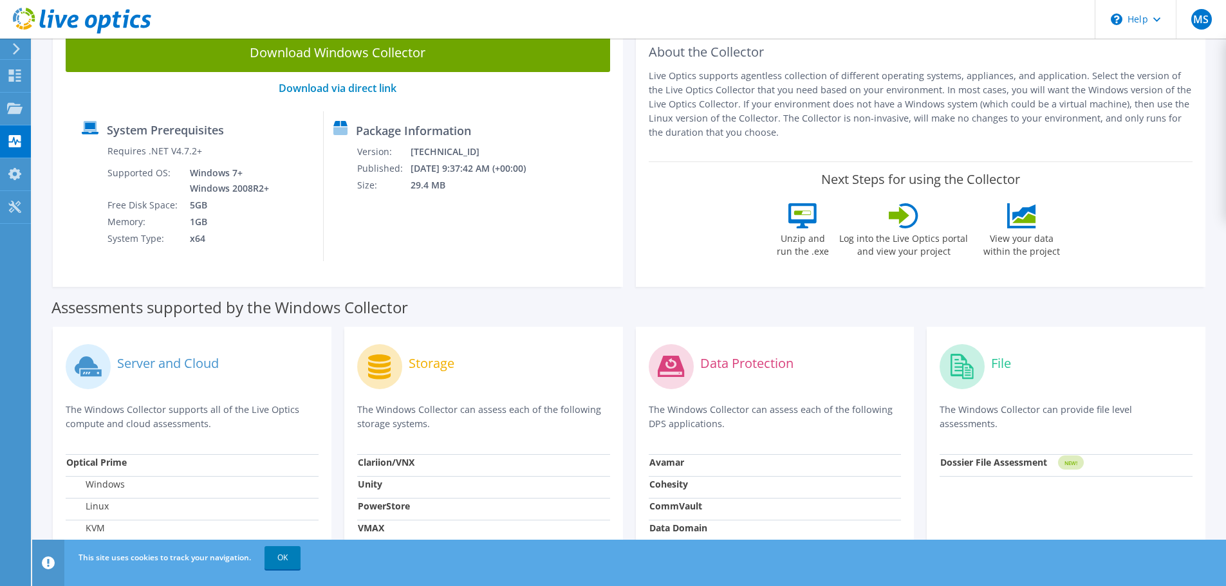
scroll to position [258, 0]
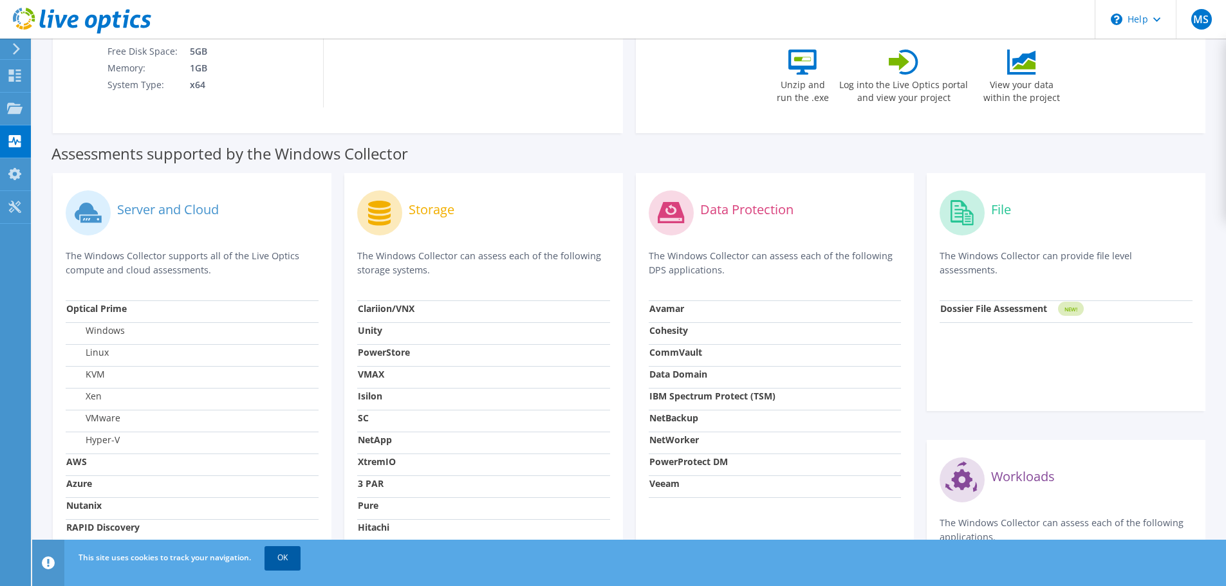
click at [285, 561] on link "OK" at bounding box center [283, 558] width 36 height 23
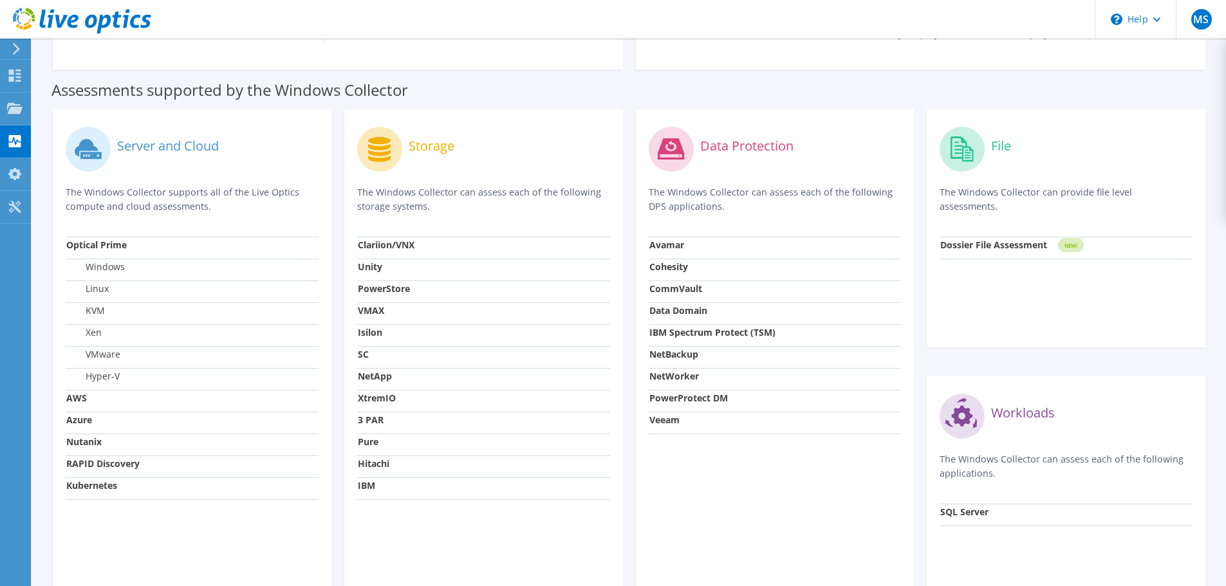
scroll to position [415, 0]
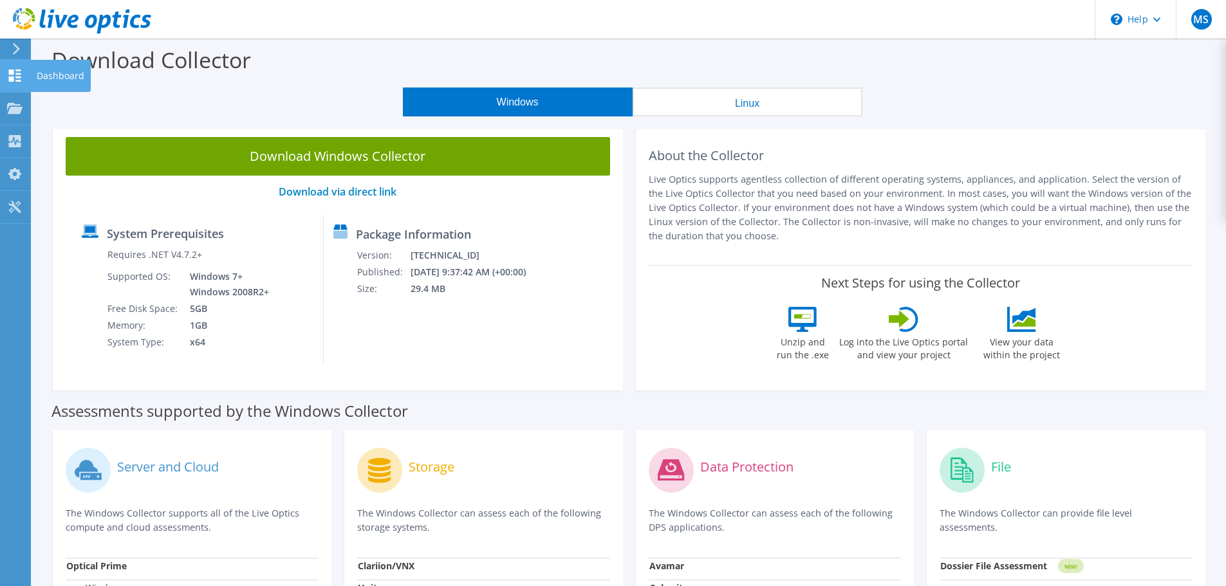
click at [21, 82] on div at bounding box center [14, 77] width 15 height 14
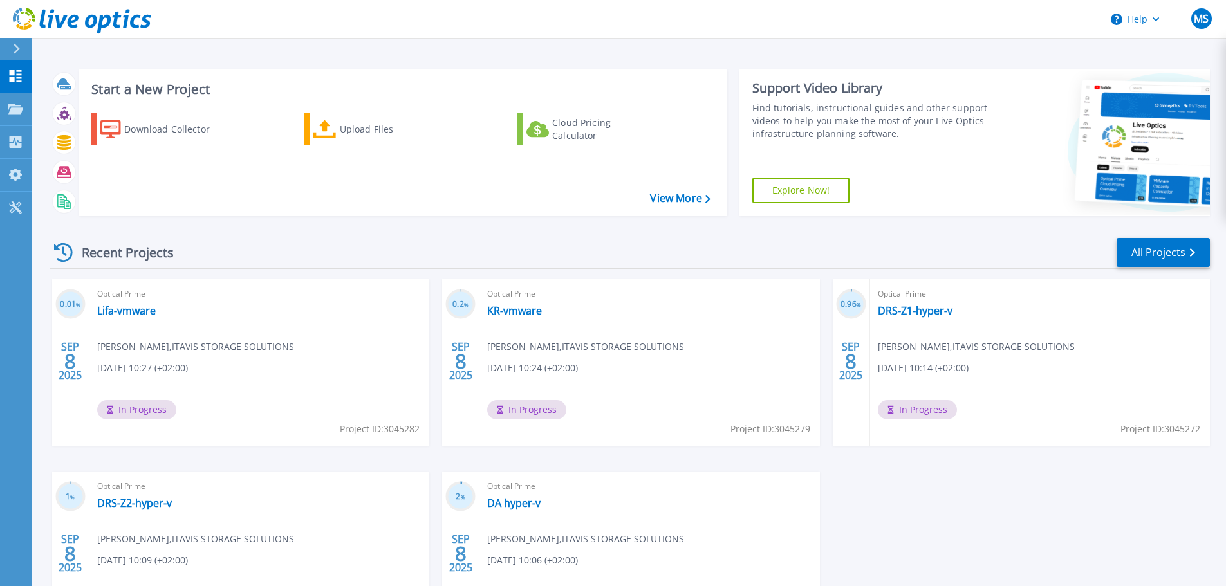
click at [811, 189] on link "Explore Now!" at bounding box center [802, 191] width 98 height 26
